Goal: Task Accomplishment & Management: Use online tool/utility

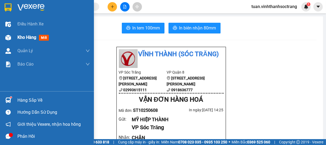
click at [32, 37] on span "Kho hàng" at bounding box center [26, 37] width 19 height 5
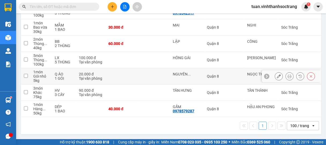
scroll to position [369, 0]
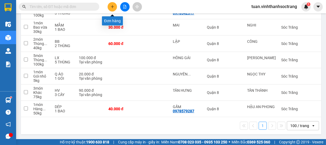
click at [115, 5] on button at bounding box center [111, 6] width 9 height 9
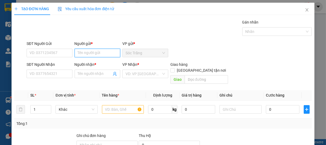
click at [90, 54] on input "Người gửi *" at bounding box center [98, 53] width 46 height 9
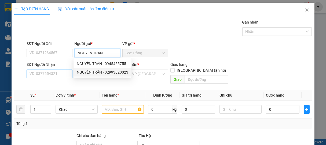
type input "NGUYÊN TRÂN"
click at [58, 73] on input "SĐT Người Nhận" at bounding box center [50, 74] width 46 height 9
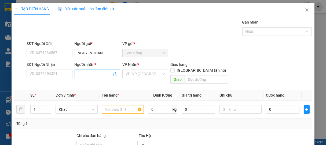
click at [89, 74] on input "Người nhận *" at bounding box center [95, 74] width 34 height 6
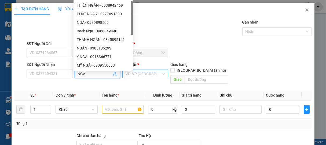
type input "NGA"
click at [137, 74] on input "search" at bounding box center [143, 74] width 36 height 8
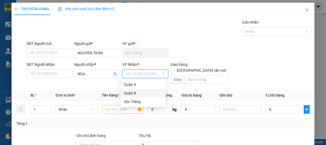
click at [131, 92] on div "Quận 8" at bounding box center [143, 93] width 39 height 6
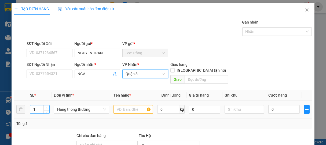
type input "2"
click at [47, 107] on icon "up" at bounding box center [47, 108] width 2 height 2
click at [68, 106] on span "Hàng thông thường" at bounding box center [81, 110] width 49 height 8
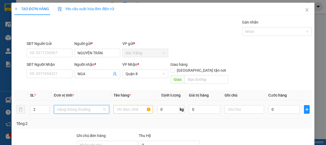
scroll to position [86, 0]
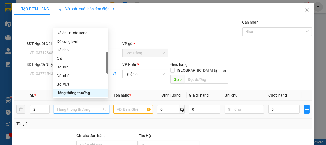
type input "T"
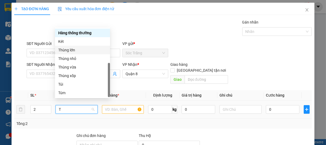
click at [70, 50] on div "Thùng lớn" at bounding box center [82, 50] width 49 height 6
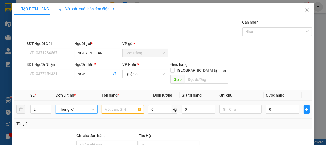
click at [125, 105] on input "text" at bounding box center [123, 109] width 42 height 9
type input "BPT"
click at [162, 105] on input "0" at bounding box center [160, 109] width 24 height 9
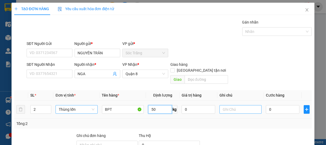
type input "50"
click at [225, 105] on input "text" at bounding box center [240, 109] width 42 height 9
type input "2 THÙNG"
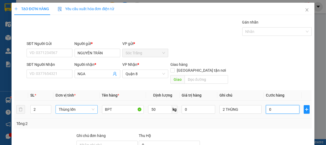
click at [279, 107] on input "0" at bounding box center [282, 109] width 33 height 9
type input "7"
type input "70"
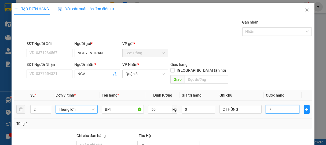
type input "70"
type input "700"
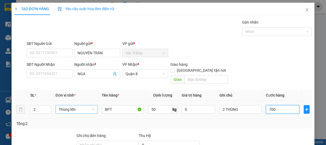
type input "7.000"
type input "70.000"
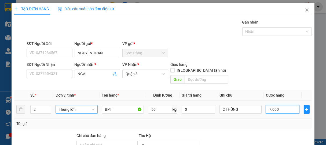
type input "70.000"
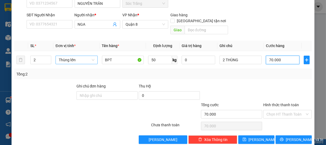
scroll to position [53, 0]
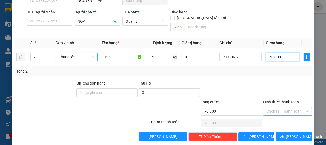
type input "70.000"
click at [273, 107] on input "Hình thức thanh toán" at bounding box center [285, 111] width 39 height 8
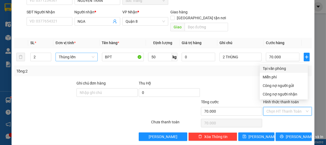
click at [281, 69] on div "Tại văn phòng" at bounding box center [284, 69] width 42 height 6
type input "0"
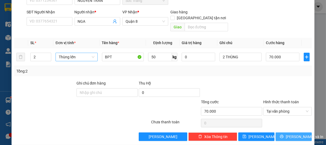
click at [292, 134] on span "[PERSON_NAME] và In" at bounding box center [304, 137] width 38 height 6
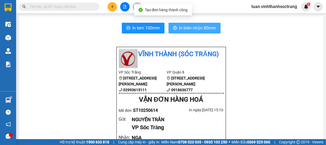
click at [202, 26] on span "In biên nhận 80mm" at bounding box center [197, 28] width 37 height 7
click at [198, 27] on span "In biên nhận 80mm" at bounding box center [197, 28] width 37 height 7
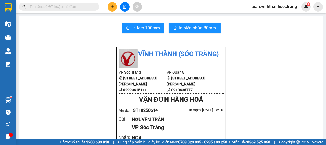
click at [85, 4] on input "text" at bounding box center [60, 7] width 63 height 6
type input "D"
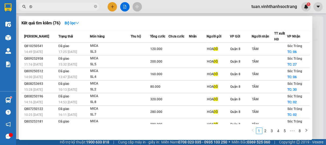
type input "ĐÔ"
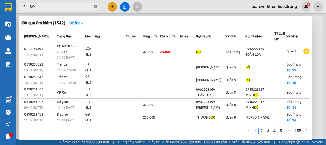
click at [94, 6] on icon "close-circle" at bounding box center [95, 6] width 3 height 3
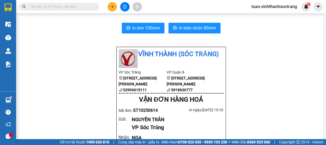
click at [55, 8] on input "text" at bounding box center [60, 7] width 63 height 6
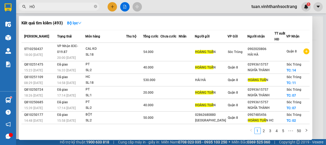
type input "H"
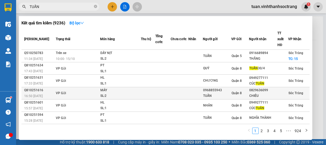
scroll to position [59, 0]
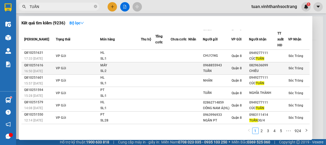
type input "TUẤN"
click at [117, 68] on div "SL: 2" at bounding box center [120, 71] width 40 height 6
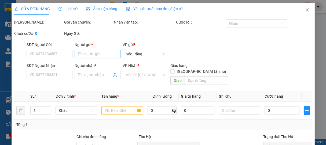
type input "0968855943"
type input "TUẤN"
type input "0829636099"
type input "CHIÊU"
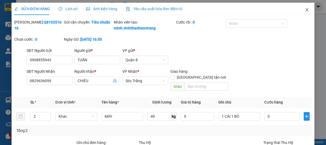
click at [304, 10] on icon "close" at bounding box center [306, 10] width 4 height 4
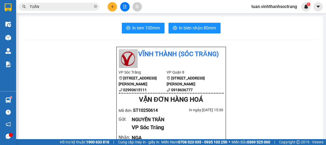
click at [76, 5] on input "TUẤN" at bounding box center [60, 7] width 63 height 6
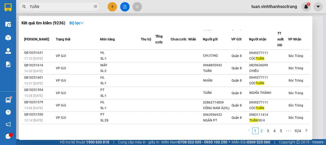
click at [261, 131] on link "2" at bounding box center [262, 131] width 6 height 6
click at [268, 129] on link "3" at bounding box center [268, 131] width 6 height 6
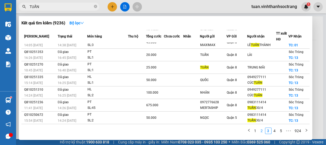
scroll to position [43, 0]
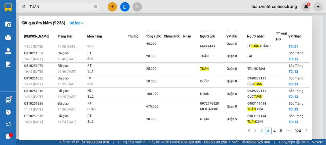
click at [259, 130] on ul "1 2 3 4 5 ••• 924" at bounding box center [277, 131] width 64 height 6
click at [260, 130] on link "2" at bounding box center [262, 131] width 6 height 6
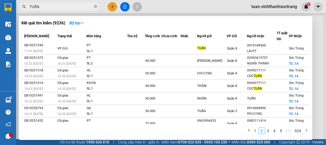
scroll to position [0, 0]
click at [95, 7] on icon "close-circle" at bounding box center [95, 6] width 3 height 3
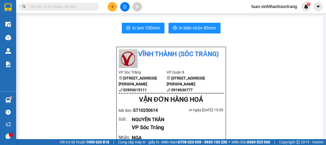
click at [87, 6] on input "text" at bounding box center [60, 7] width 63 height 6
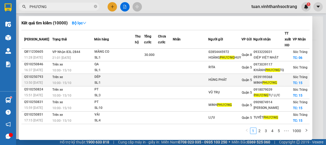
scroll to position [92, 0]
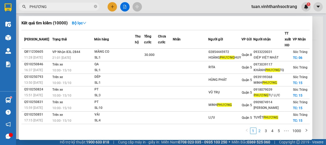
type input "PHƯƠNG"
click at [259, 131] on link "2" at bounding box center [259, 131] width 6 height 6
click at [265, 129] on link "3" at bounding box center [266, 131] width 6 height 6
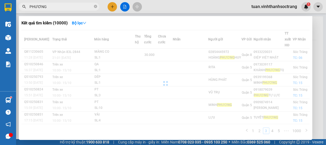
scroll to position [48, 0]
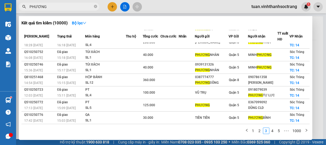
click at [259, 131] on link "2" at bounding box center [259, 131] width 6 height 6
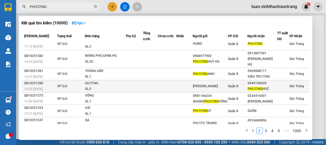
scroll to position [58, 0]
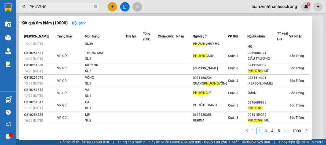
click at [266, 131] on link "3" at bounding box center [266, 131] width 6 height 6
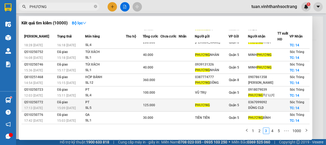
scroll to position [0, 0]
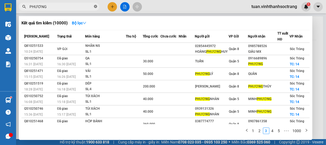
click at [95, 7] on icon "close-circle" at bounding box center [95, 6] width 3 height 3
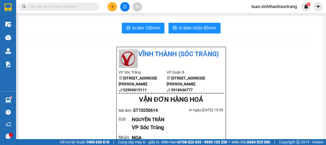
click at [87, 7] on input "text" at bounding box center [60, 7] width 63 height 6
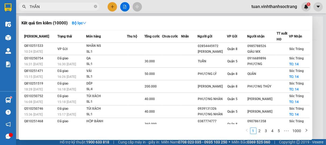
type input "THẮNG"
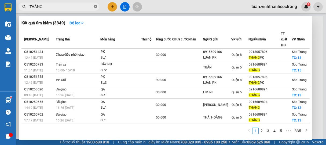
click at [95, 7] on icon "close-circle" at bounding box center [95, 6] width 3 height 3
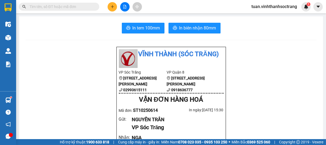
click at [74, 9] on input "text" at bounding box center [60, 7] width 63 height 6
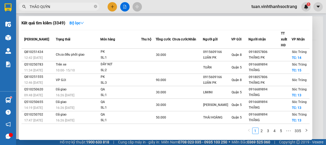
type input "[PERSON_NAME]"
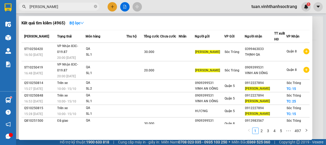
click at [96, 8] on icon "close-circle" at bounding box center [95, 6] width 3 height 3
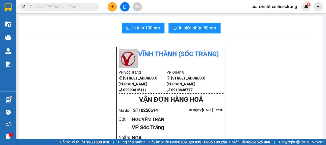
click at [84, 6] on input "text" at bounding box center [60, 7] width 63 height 6
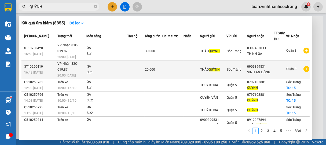
scroll to position [30, 0]
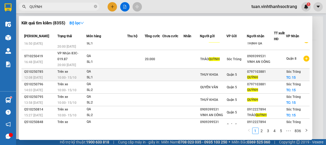
type input "QUỲNH"
click at [144, 75] on td at bounding box center [153, 75] width 18 height 13
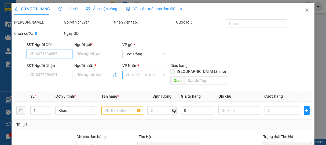
type input "THUY KHOA"
type input "0797103881"
type input "QUỲNH"
checkbox input "true"
type input "15"
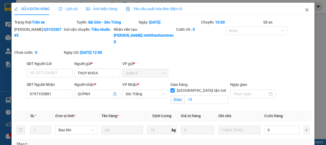
click at [304, 10] on icon "close" at bounding box center [306, 10] width 4 height 4
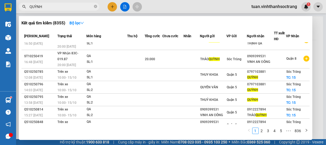
click at [69, 6] on input "QUỲNH" at bounding box center [60, 7] width 63 height 6
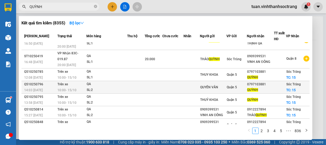
click at [98, 86] on div "QA" at bounding box center [107, 84] width 40 height 6
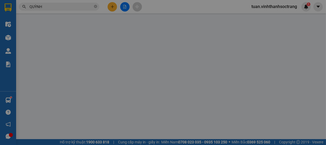
type input "QUYỀN VÂN"
type input "0797103881"
type input "QUỲNH"
checkbox input "true"
type input "15"
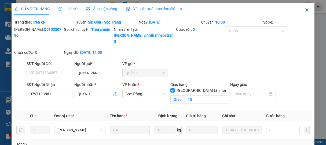
click at [304, 10] on icon "close" at bounding box center [306, 10] width 4 height 4
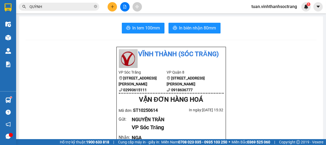
click at [59, 6] on input "QUỲNH" at bounding box center [60, 7] width 63 height 6
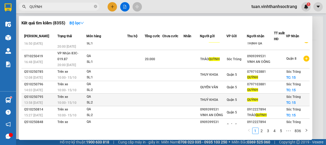
click at [98, 98] on div "QA" at bounding box center [107, 97] width 40 height 6
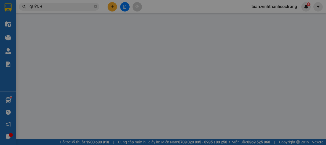
type input "THUỶ KHOA"
type input "QUỲNH"
checkbox input "true"
type input "15"
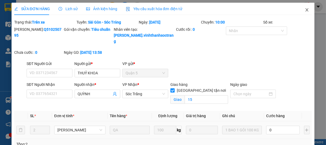
click at [304, 9] on icon "close" at bounding box center [306, 10] width 4 height 4
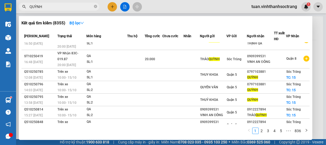
click at [55, 8] on input "QUỲNH" at bounding box center [60, 7] width 63 height 6
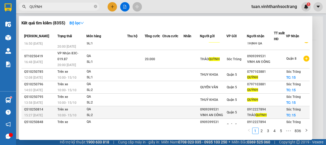
click at [96, 114] on div "SL: 2" at bounding box center [107, 116] width 40 height 6
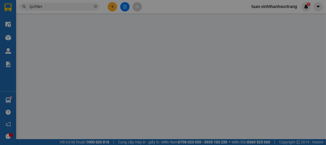
type input "0909399531"
type input "VINH AN ĐÔNG"
type input "0912227894"
type input "[PERSON_NAME]"
checkbox input "true"
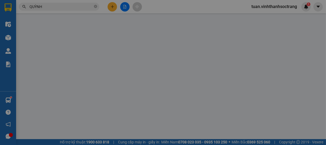
type input "15"
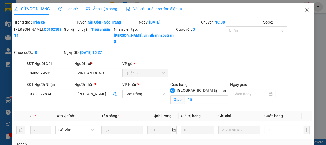
click at [304, 9] on icon "close" at bounding box center [306, 10] width 4 height 4
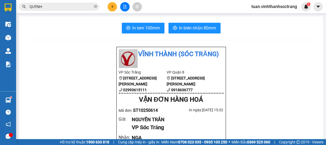
click at [56, 10] on span "QUỲNH" at bounding box center [59, 7] width 80 height 8
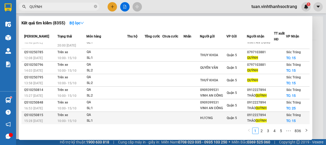
scroll to position [59, 0]
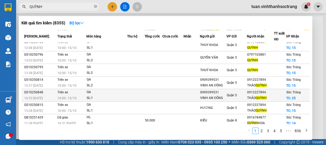
click at [97, 95] on div "SL: 1" at bounding box center [107, 98] width 40 height 6
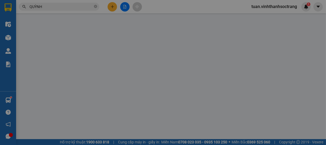
type input "0909399531"
type input "VINH AN ĐÔNG"
type input "0912227894"
type input "[PERSON_NAME]"
checkbox input "true"
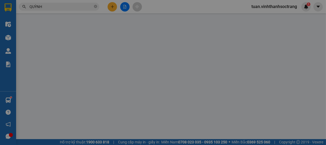
type input "25"
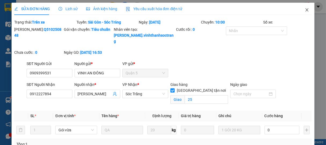
click at [301, 13] on span "Close" at bounding box center [306, 10] width 15 height 15
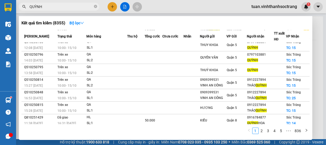
click at [69, 8] on input "QUỲNH" at bounding box center [60, 7] width 63 height 6
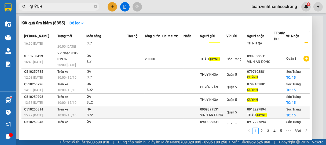
scroll to position [59, 0]
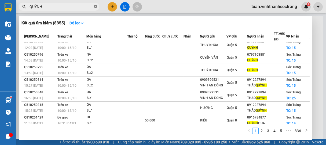
click at [96, 6] on icon "close-circle" at bounding box center [95, 6] width 3 height 3
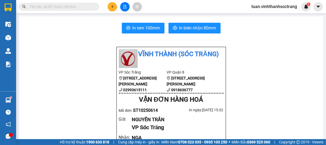
click at [84, 6] on input "text" at bounding box center [60, 7] width 63 height 6
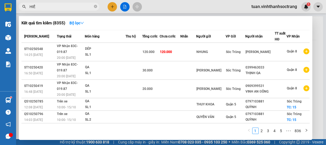
type input "HIỀN"
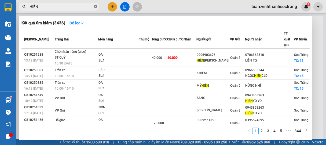
click at [94, 6] on icon "close-circle" at bounding box center [95, 6] width 3 height 3
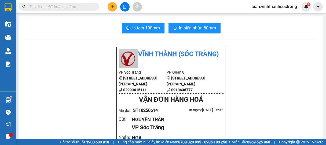
click at [81, 6] on input "text" at bounding box center [60, 7] width 63 height 6
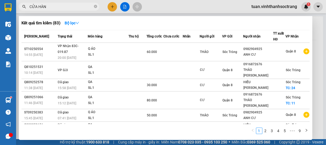
type input "CỬA HÀNG"
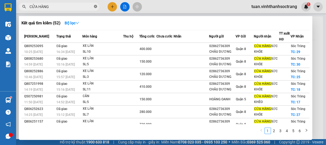
click at [95, 6] on icon "close-circle" at bounding box center [95, 6] width 3 height 3
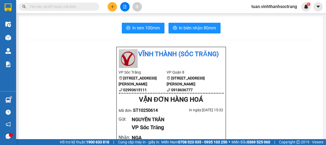
click at [81, 6] on input "text" at bounding box center [60, 7] width 63 height 6
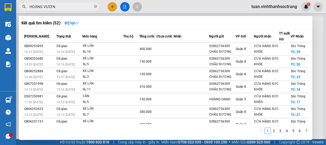
type input "[PERSON_NAME]"
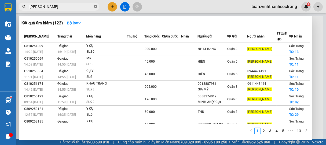
click at [96, 6] on icon "close-circle" at bounding box center [95, 6] width 3 height 3
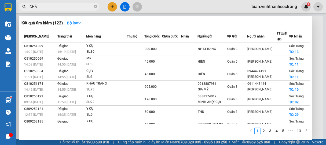
type input "CHÂU"
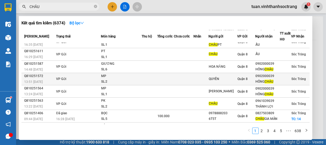
scroll to position [48, 0]
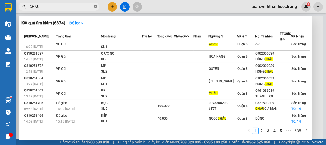
click at [96, 6] on icon "close-circle" at bounding box center [95, 6] width 3 height 3
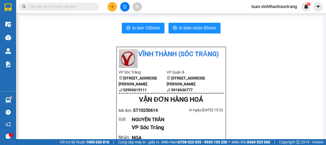
click at [78, 7] on input "text" at bounding box center [60, 7] width 63 height 6
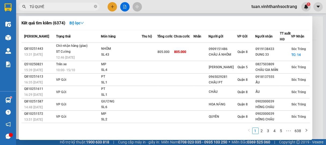
type input "TÚ QUYÊN"
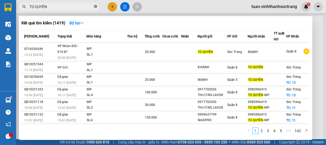
click at [96, 7] on icon "close-circle" at bounding box center [95, 6] width 3 height 3
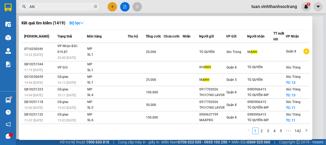
type input "A"
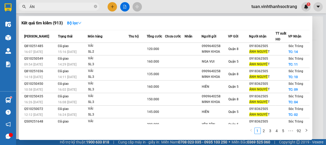
type input "Á"
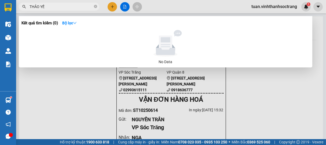
type input "THẢO YẾN"
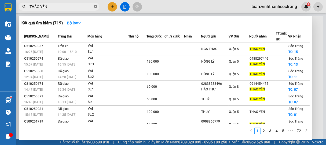
click at [94, 7] on icon "close-circle" at bounding box center [95, 6] width 3 height 3
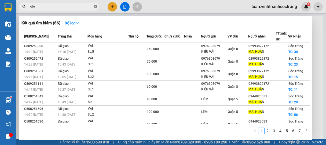
type input "M"
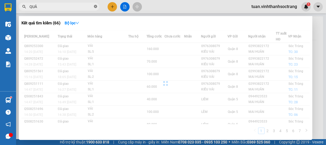
type input "QUÂN"
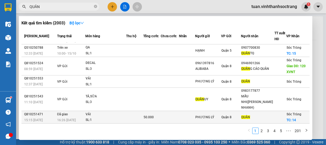
scroll to position [30, 0]
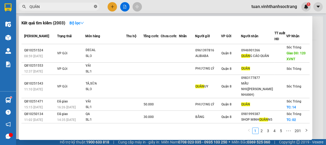
click at [94, 7] on icon "close-circle" at bounding box center [95, 6] width 3 height 3
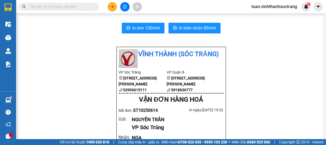
click at [78, 9] on input "text" at bounding box center [60, 7] width 63 height 6
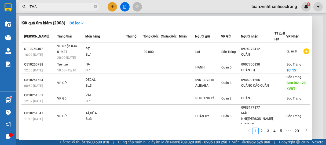
type input "THÁI"
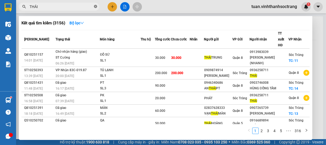
click at [96, 6] on icon "close-circle" at bounding box center [95, 6] width 3 height 3
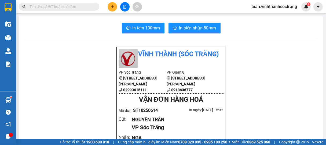
click at [76, 8] on input "text" at bounding box center [60, 7] width 63 height 6
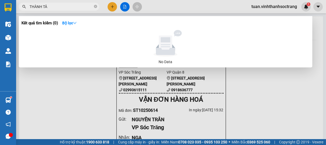
type input "THÀNH TÂM"
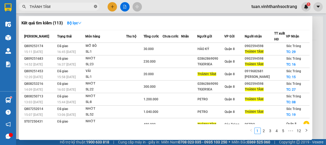
click at [96, 7] on icon "close-circle" at bounding box center [95, 6] width 3 height 3
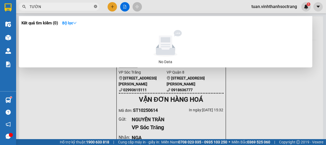
type input "TƯỜNG"
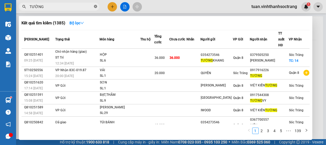
click at [96, 5] on icon "close-circle" at bounding box center [95, 6] width 3 height 3
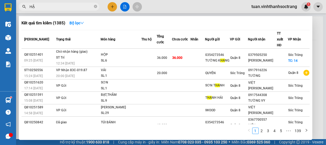
type input "HẬU"
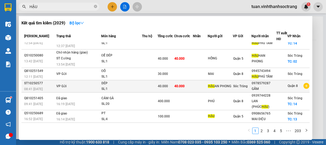
scroll to position [0, 0]
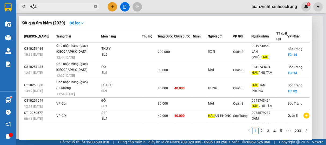
click at [97, 8] on icon "close-circle" at bounding box center [95, 6] width 3 height 3
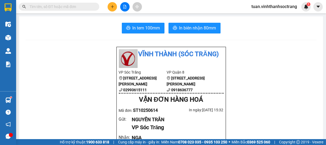
click at [66, 6] on input "text" at bounding box center [60, 7] width 63 height 6
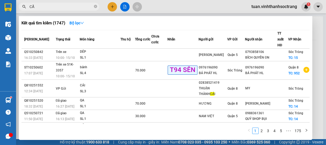
type input "CẤM"
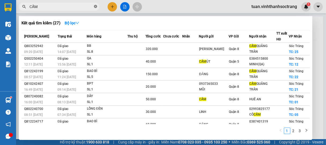
click at [95, 6] on icon "close-circle" at bounding box center [95, 6] width 3 height 3
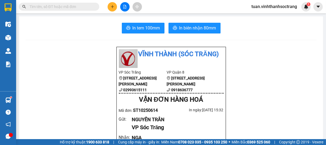
click at [82, 5] on input "text" at bounding box center [60, 7] width 63 height 6
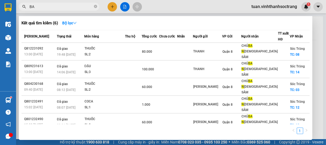
type input "B"
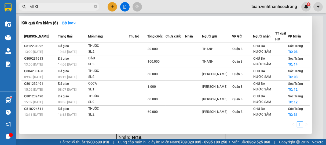
type input "MÌ [PERSON_NAME]"
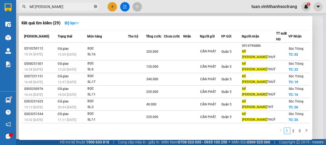
click at [94, 5] on span at bounding box center [95, 6] width 3 height 5
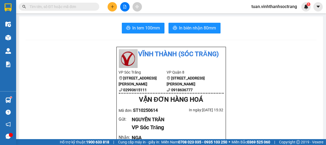
type input "D"
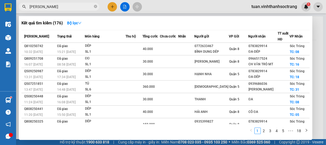
type input "ĐẮC THỊNH"
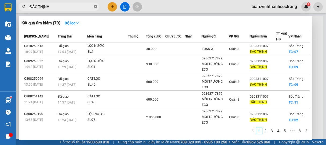
click at [95, 7] on icon "close-circle" at bounding box center [95, 6] width 3 height 3
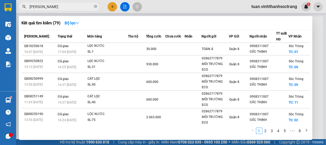
type input "[PERSON_NAME]"
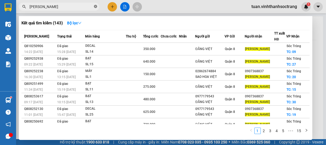
click at [94, 5] on icon "close-circle" at bounding box center [95, 6] width 3 height 3
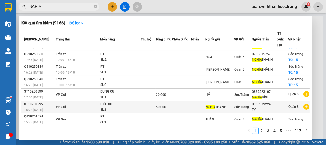
scroll to position [60, 0]
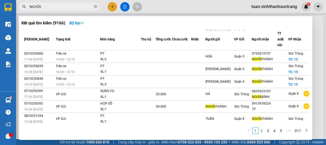
type input "NGHĨA"
click at [261, 131] on link "2" at bounding box center [262, 131] width 6 height 6
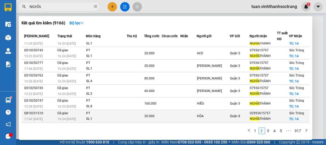
scroll to position [0, 0]
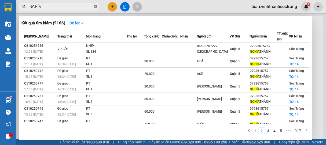
click at [94, 7] on icon "close-circle" at bounding box center [95, 6] width 3 height 3
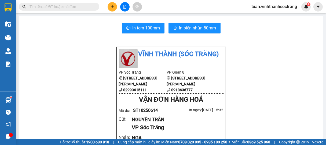
click at [77, 7] on input "text" at bounding box center [60, 7] width 63 height 6
type input "D"
type input "ĐA"
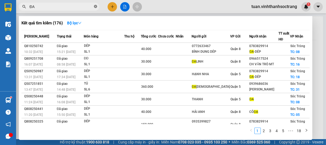
click at [95, 5] on icon "close-circle" at bounding box center [95, 6] width 3 height 3
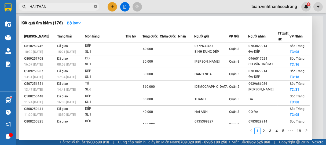
type input "HAI THÀNH"
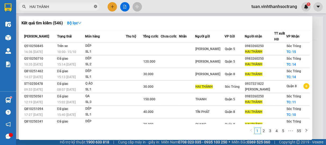
click at [95, 6] on icon "close-circle" at bounding box center [95, 6] width 3 height 3
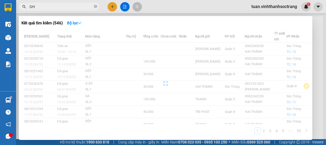
type input "G"
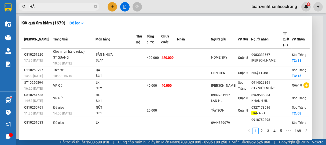
type input "HẢI"
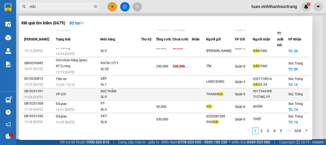
scroll to position [71, 0]
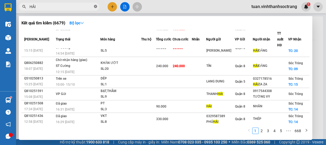
click at [95, 6] on icon "close-circle" at bounding box center [95, 6] width 3 height 3
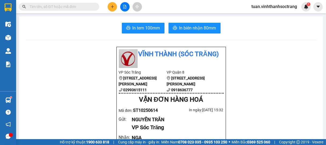
click at [75, 7] on input "text" at bounding box center [60, 7] width 63 height 6
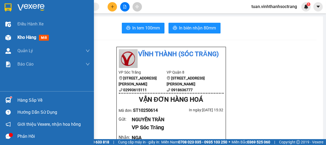
click at [21, 37] on span "Kho hàng" at bounding box center [26, 37] width 19 height 5
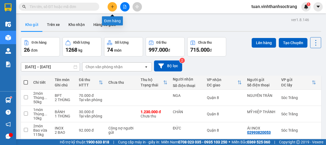
click at [114, 6] on icon "plus" at bounding box center [112, 7] width 4 height 4
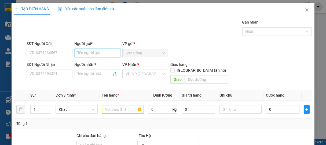
click at [94, 55] on input "Người gửi *" at bounding box center [98, 53] width 46 height 9
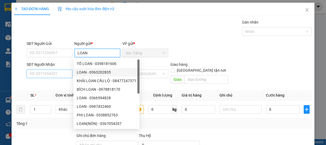
type input "LOAN"
click at [64, 73] on input "SĐT Người Nhận" at bounding box center [50, 74] width 46 height 9
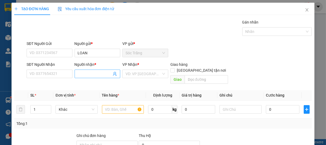
click at [92, 73] on input "Người nhận *" at bounding box center [95, 74] width 34 height 6
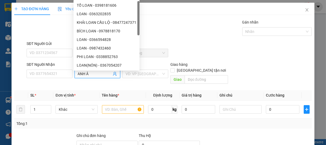
type input "ANH ÂN"
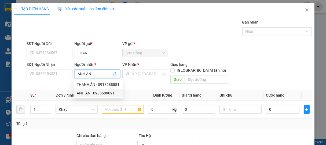
click at [88, 93] on div "ANH ÂN - 0986689091" at bounding box center [98, 93] width 43 height 6
type input "0986689091"
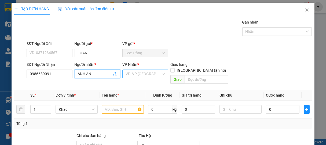
type input "ANH ÂN"
click at [140, 75] on input "search" at bounding box center [143, 74] width 36 height 8
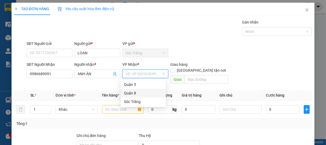
click at [129, 91] on div "Quận 8" at bounding box center [143, 93] width 39 height 6
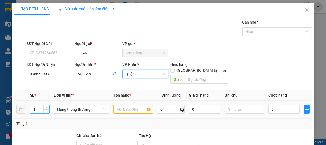
click at [37, 106] on input "1" at bounding box center [39, 110] width 19 height 8
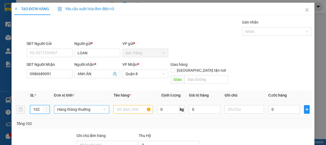
click at [76, 106] on span "Hàng thông thường" at bounding box center [81, 110] width 49 height 8
type input "102"
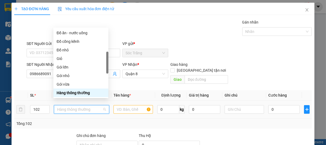
type input "B"
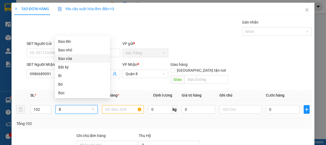
click at [70, 58] on div "Bao vừa" at bounding box center [82, 59] width 49 height 6
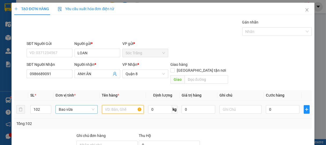
click at [117, 105] on input "text" at bounding box center [123, 109] width 42 height 9
type input "NHỰA"
click at [159, 106] on input "0" at bounding box center [160, 109] width 24 height 9
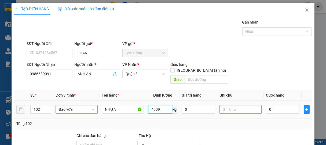
type input "4009"
click at [238, 107] on input "text" at bounding box center [240, 109] width 42 height 9
type input "102 BAO"
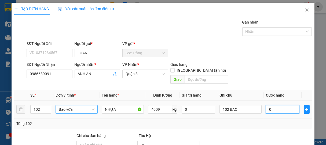
click at [274, 105] on input "0" at bounding box center [282, 109] width 33 height 9
type input "1"
type input "16"
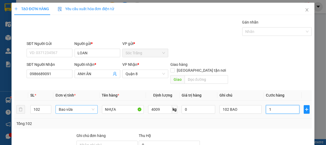
type input "16"
type input "160"
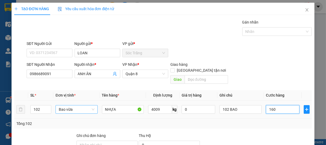
type input "1.605"
type input "16.050"
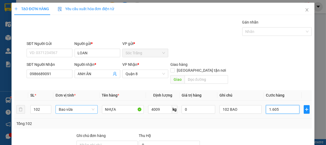
type input "16.050"
type input "160.500"
type input "1.605.000"
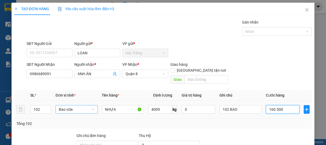
type input "1.605.000"
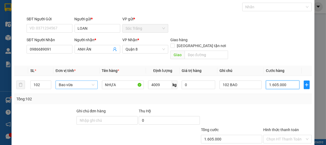
scroll to position [53, 0]
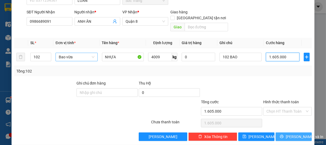
type input "1.605.000"
click at [286, 134] on span "[PERSON_NAME] và In" at bounding box center [304, 137] width 38 height 6
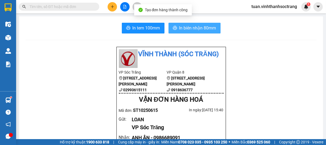
click at [199, 28] on span "In biên nhận 80mm" at bounding box center [197, 28] width 37 height 7
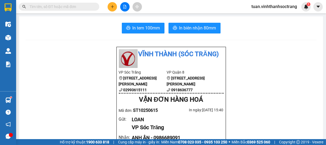
click at [55, 5] on input "text" at bounding box center [60, 7] width 63 height 6
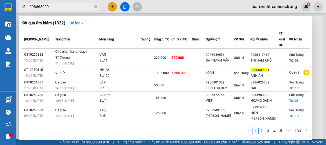
type input "0986689091"
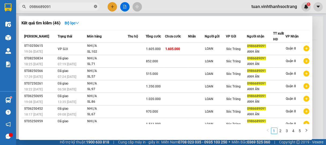
click at [96, 6] on icon "close-circle" at bounding box center [95, 6] width 3 height 3
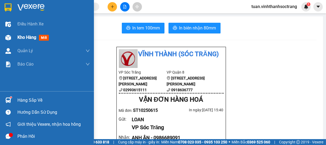
click at [22, 35] on span "Kho hàng" at bounding box center [26, 37] width 19 height 5
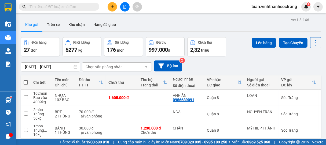
click at [115, 6] on button at bounding box center [111, 6] width 9 height 9
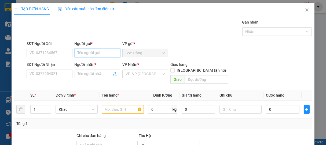
click at [94, 55] on input "Người gửi *" at bounding box center [98, 53] width 46 height 9
type input "Y"
type input "Ý DÚT"
click at [92, 63] on div "Ý DÚT - 0977577446" at bounding box center [96, 64] width 39 height 6
type input "0977577446"
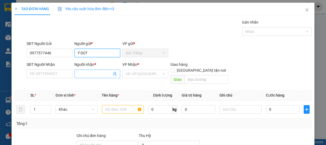
type input "Ý DÚT"
click at [91, 74] on input "Người nhận *" at bounding box center [95, 74] width 34 height 6
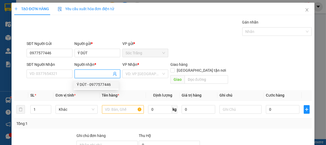
click at [90, 85] on div "Ý DÚT - 0977577446" at bounding box center [96, 85] width 39 height 6
type input "0977577446"
type input "Ý DÚT"
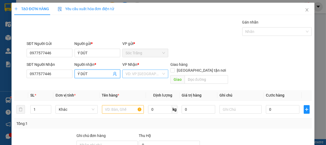
click at [132, 74] on input "search" at bounding box center [143, 74] width 36 height 8
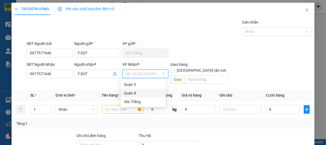
click at [132, 94] on div "Quận 8" at bounding box center [143, 93] width 39 height 6
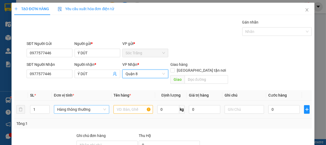
click at [76, 106] on span "Hàng thông thường" at bounding box center [81, 110] width 49 height 8
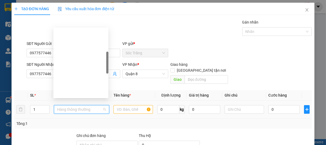
scroll to position [86, 0]
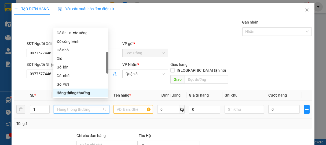
type input "B"
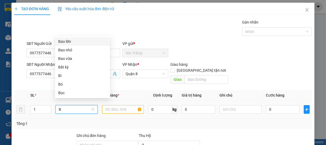
scroll to position [0, 0]
click at [69, 43] on div "Bao lớn" at bounding box center [82, 42] width 49 height 6
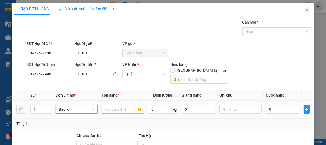
click at [120, 105] on input "text" at bounding box center [123, 109] width 42 height 9
type input "CẢI"
click at [154, 105] on input "0" at bounding box center [160, 109] width 24 height 9
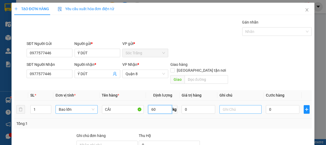
type input "60"
click at [251, 105] on input "text" at bounding box center [240, 109] width 42 height 9
type input "1 BAO"
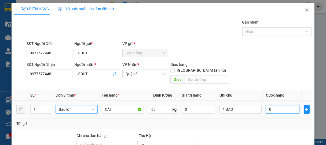
click at [278, 106] on input "0" at bounding box center [282, 109] width 33 height 9
type input "4"
type input "45"
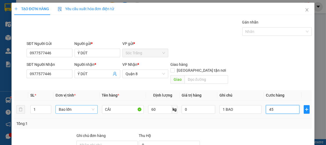
type input "45"
type input "450"
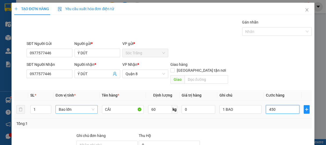
type input "4.500"
type input "45.000"
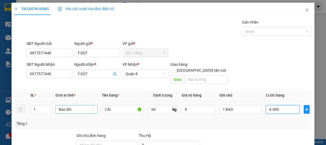
type input "45.000"
click at [251, 32] on div at bounding box center [274, 31] width 62 height 6
type input "45.000"
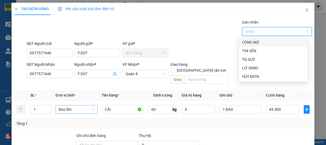
click at [250, 42] on div "CÔNG NỢ" at bounding box center [273, 42] width 62 height 6
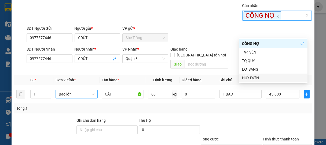
scroll to position [54, 0]
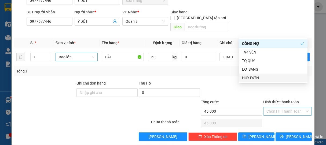
click at [274, 107] on input "Hình thức thanh toán" at bounding box center [285, 111] width 39 height 8
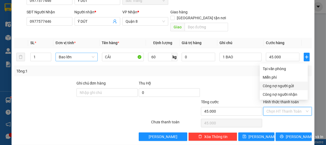
click at [282, 88] on div "Công nợ người gửi" at bounding box center [284, 86] width 42 height 6
type input "0"
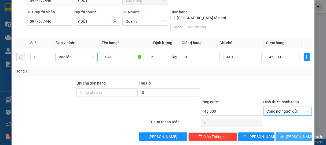
click at [285, 134] on span "[PERSON_NAME] và In" at bounding box center [304, 137] width 38 height 6
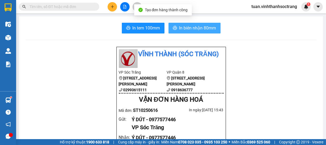
click at [198, 27] on span "In biên nhận 80mm" at bounding box center [197, 28] width 37 height 7
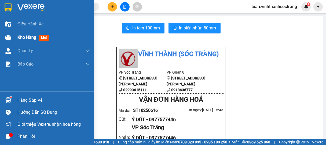
click at [32, 36] on span "Kho hàng" at bounding box center [26, 37] width 19 height 5
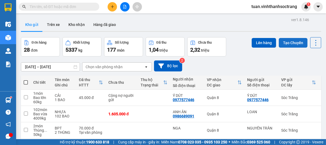
click at [282, 43] on button "Tạo Chuyến" at bounding box center [292, 43] width 29 height 10
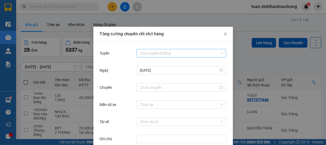
click at [162, 53] on input "Tuyến" at bounding box center [179, 53] width 79 height 8
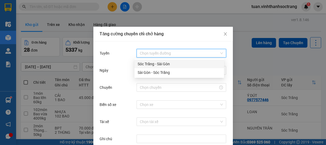
click at [149, 65] on div "Sóc Trăng - Sài Gòn" at bounding box center [178, 64] width 83 height 6
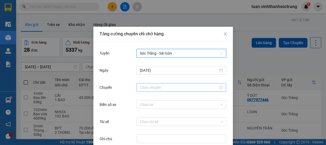
click at [147, 88] on input "Chuyến" at bounding box center [179, 88] width 78 height 6
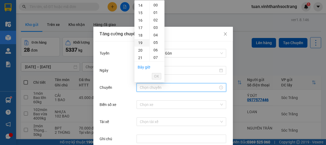
click at [141, 44] on div "19" at bounding box center [141, 43] width 15 height 8
type input "19:00"
click at [155, 78] on span "OK" at bounding box center [156, 76] width 5 height 6
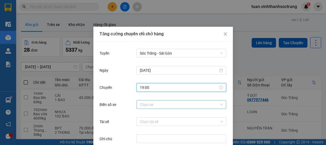
click at [154, 108] on input "Biển số xe" at bounding box center [179, 105] width 79 height 8
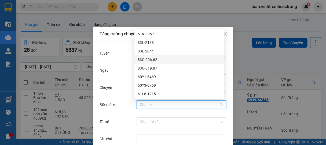
click at [151, 60] on div "83C-006.62" at bounding box center [178, 60] width 83 height 6
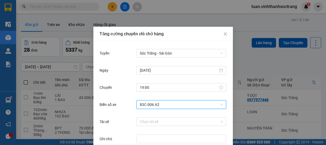
scroll to position [27, 0]
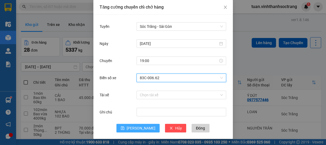
click at [143, 128] on button "[PERSON_NAME]" at bounding box center [137, 128] width 43 height 9
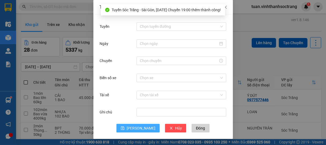
scroll to position [0, 0]
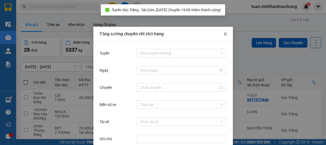
click at [223, 35] on icon "close" at bounding box center [225, 34] width 4 height 4
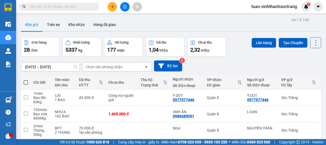
click at [25, 81] on span at bounding box center [26, 82] width 4 height 4
click at [26, 80] on input "checkbox" at bounding box center [26, 80] width 0 height 0
checkbox input "true"
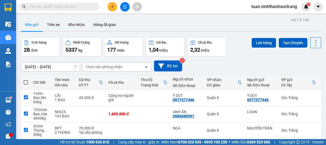
checkbox input "true"
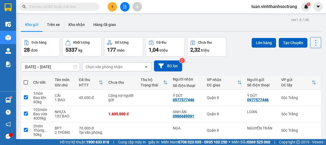
checkbox input "true"
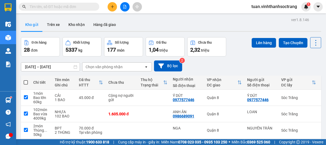
checkbox input "true"
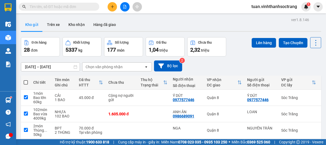
checkbox input "true"
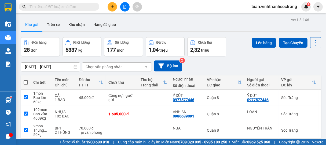
checkbox input "true"
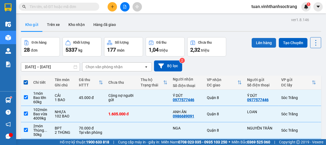
click at [259, 42] on button "Lên hàng" at bounding box center [263, 43] width 24 height 10
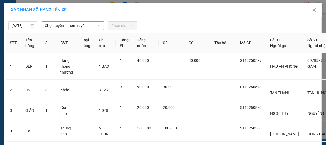
click at [61, 26] on span "Chọn tuyến - nhóm tuyến" at bounding box center [73, 26] width 56 height 8
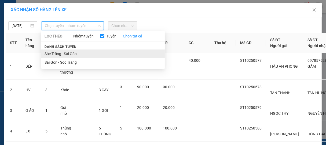
click at [65, 52] on li "Sóc Trăng - Sài Gòn" at bounding box center [102, 54] width 123 height 9
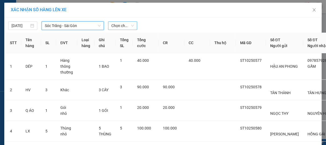
click at [114, 26] on span "Chọn chuyến" at bounding box center [122, 26] width 23 height 8
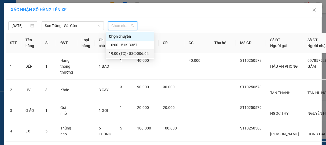
click at [130, 51] on div "19:00 (TC) - 83C-006.62" at bounding box center [130, 54] width 42 height 6
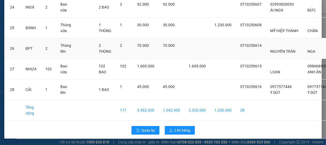
scroll to position [608, 0]
click at [187, 128] on span "Lên hàng" at bounding box center [183, 131] width 16 height 6
